Goal: Use online tool/utility: Utilize a website feature to perform a specific function

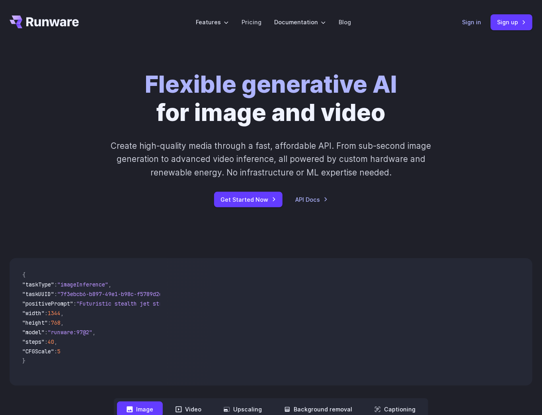
click at [466, 19] on link "Sign in" at bounding box center [471, 22] width 19 height 9
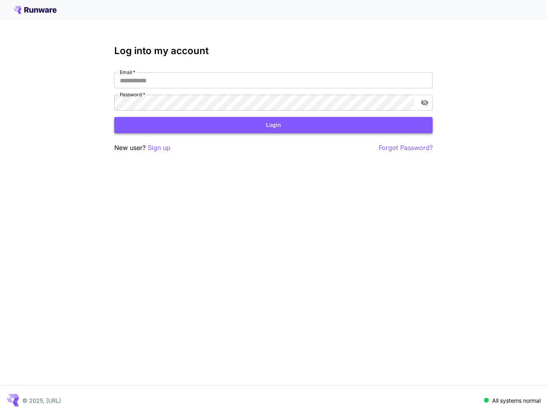
type input "**********"
click at [295, 129] on button "Login" at bounding box center [273, 125] width 319 height 16
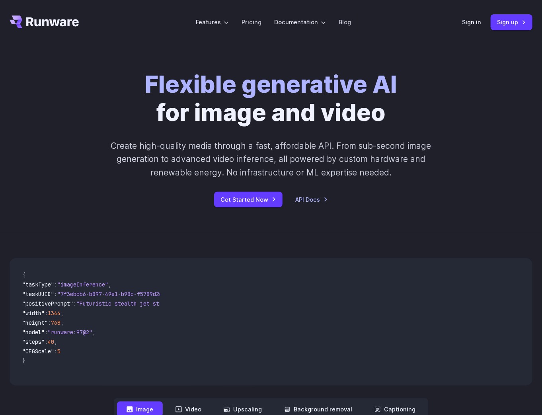
click at [460, 21] on header "Features Tasks Image generation Video generation Sonic Inference Engine™ Models…" at bounding box center [271, 22] width 542 height 45
click at [474, 23] on link "Sign in" at bounding box center [471, 22] width 19 height 9
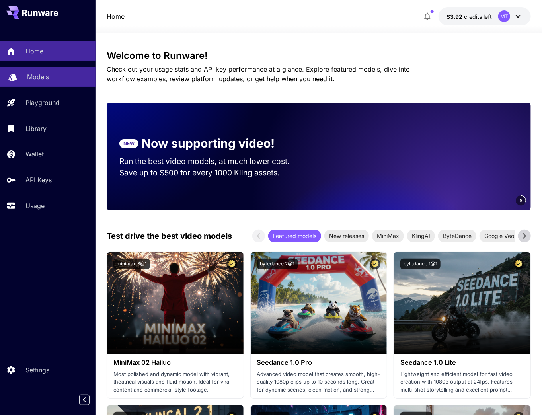
click at [61, 82] on link "Models" at bounding box center [48, 77] width 96 height 20
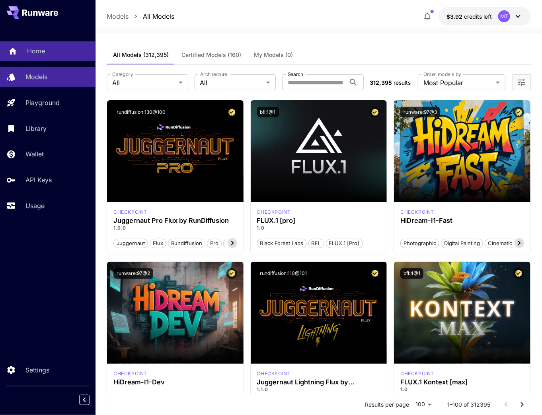
click at [47, 49] on div "Home" at bounding box center [58, 51] width 62 height 10
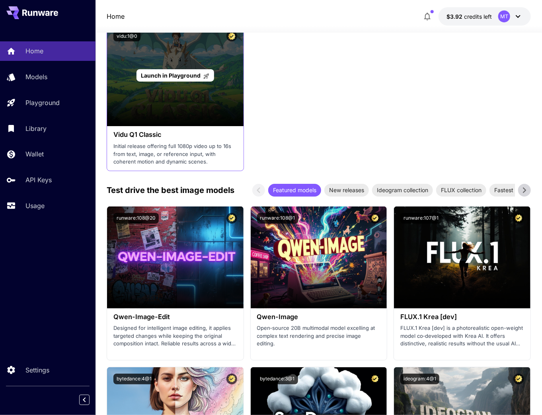
scroll to position [1178, 0]
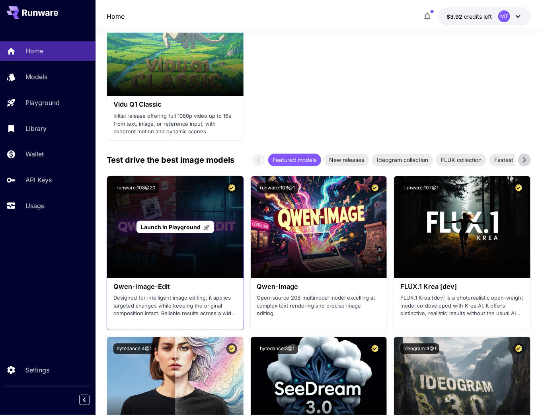
click at [154, 226] on span "Launch in Playground" at bounding box center [171, 227] width 60 height 7
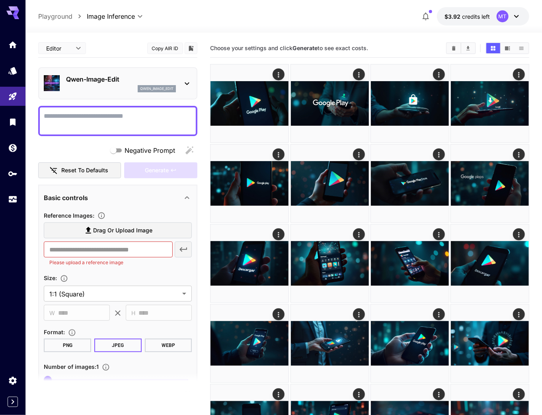
click at [121, 234] on span "Drag or upload image" at bounding box center [122, 231] width 59 height 10
click at [0, 0] on input "Drag or upload image" at bounding box center [0, 0] width 0 height 0
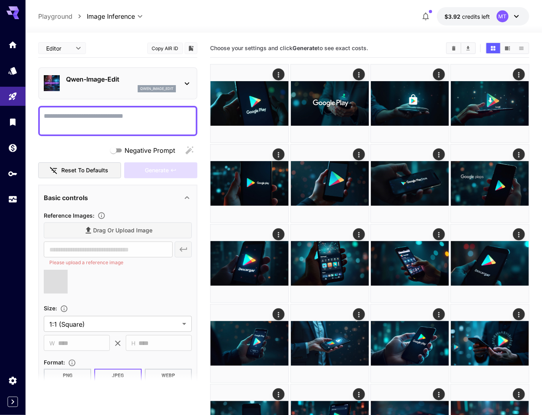
type input "**********"
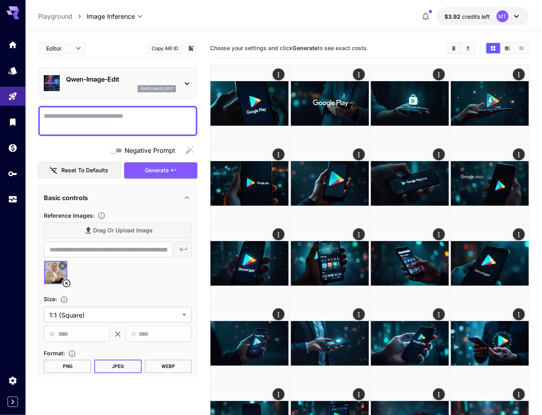
click at [86, 119] on textarea "Negative Prompt" at bounding box center [118, 120] width 148 height 19
paste textarea "**********"
type textarea "**********"
click at [154, 168] on span "Generate" at bounding box center [157, 171] width 24 height 10
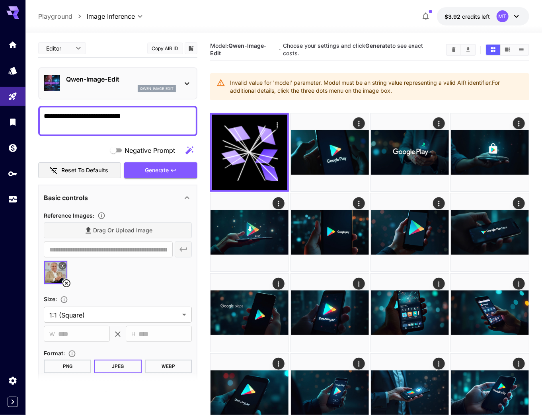
drag, startPoint x: 229, startPoint y: 84, endPoint x: 400, endPoint y: 92, distance: 170.6
click at [400, 92] on div "Invalid value for 'model' parameter. Model must be an string value representing…" at bounding box center [369, 86] width 319 height 27
click at [400, 92] on div "Invalid value for 'model' parameter. Model must be an string value representing…" at bounding box center [376, 87] width 293 height 22
click at [14, 12] on icon at bounding box center [16, 13] width 6 height 4
click at [11, 12] on icon at bounding box center [12, 10] width 13 height 8
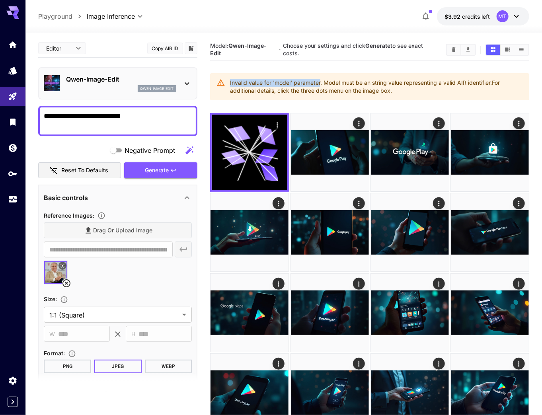
copy div "Invalid value for 'model' parameter"
drag, startPoint x: 228, startPoint y: 82, endPoint x: 321, endPoint y: 84, distance: 93.6
click at [321, 84] on div "Invalid value for 'model' parameter. Model must be an string value representing…" at bounding box center [369, 86] width 319 height 27
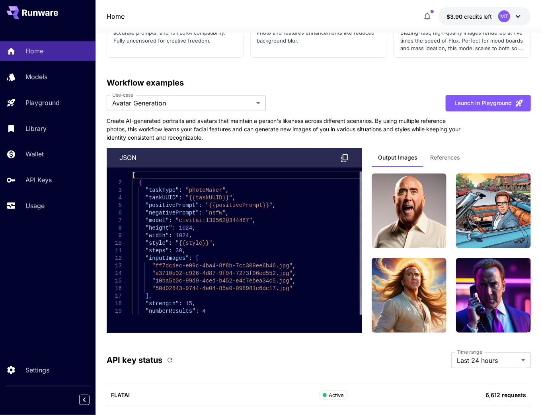
scroll to position [2806, 0]
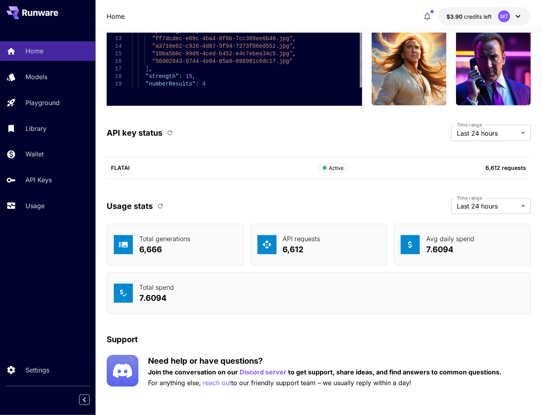
click at [31, 18] on button at bounding box center [32, 12] width 52 height 13
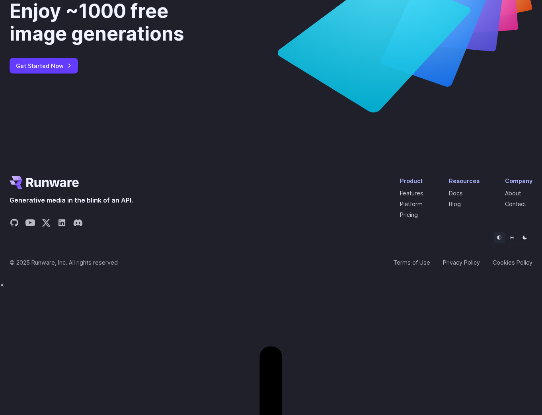
scroll to position [2885, 0]
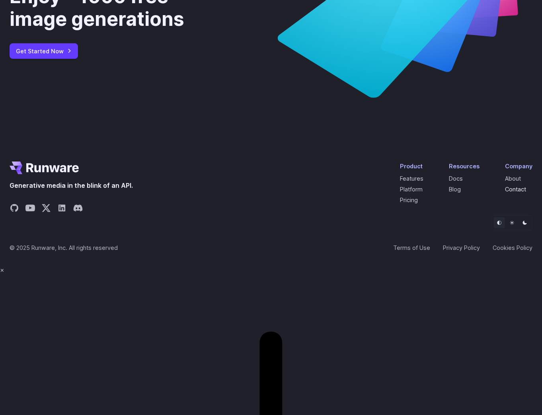
click at [511, 193] on link "Contact" at bounding box center [515, 189] width 21 height 7
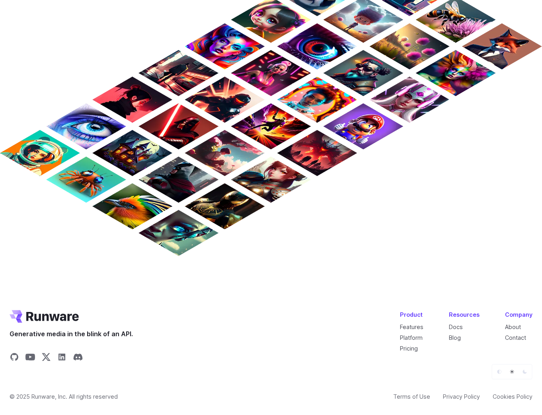
scroll to position [570, 0]
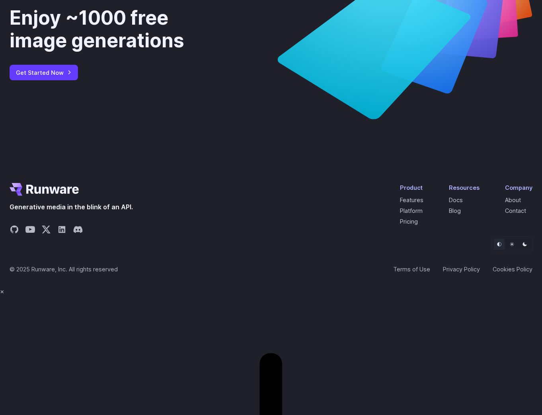
scroll to position [2885, 0]
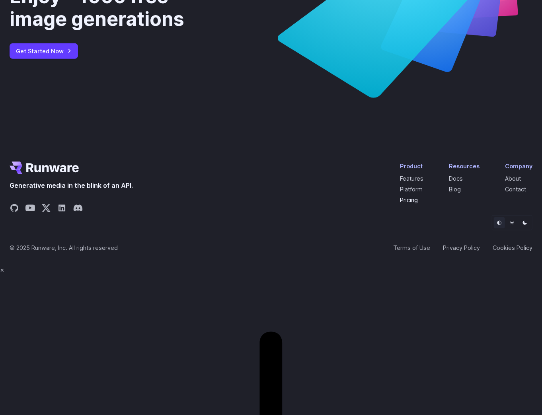
click at [418, 203] on link "Pricing" at bounding box center [409, 200] width 18 height 7
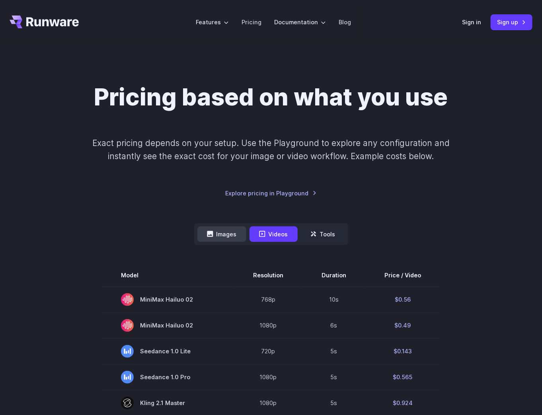
click at [228, 235] on button "Images" at bounding box center [221, 235] width 49 height 16
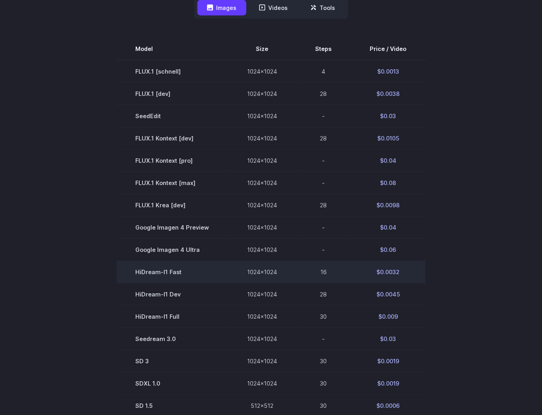
scroll to position [191, 0]
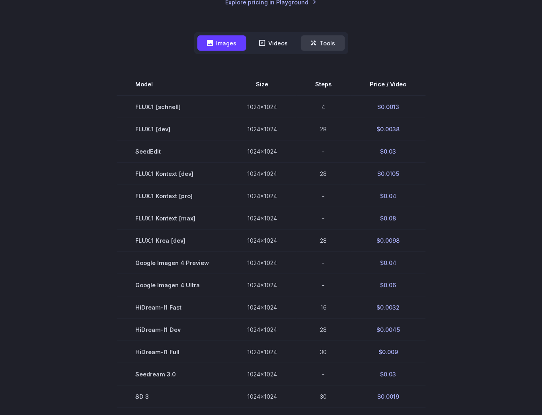
click at [315, 43] on icon at bounding box center [314, 43] width 6 height 6
click at [272, 48] on button "Videos" at bounding box center [274, 43] width 48 height 16
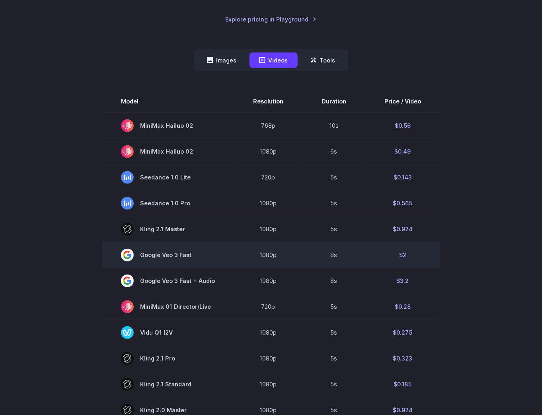
scroll to position [159, 0]
